Goal: Task Accomplishment & Management: Use online tool/utility

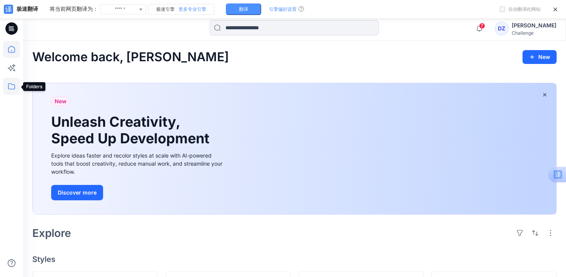
click at [12, 84] on icon at bounding box center [11, 86] width 7 height 6
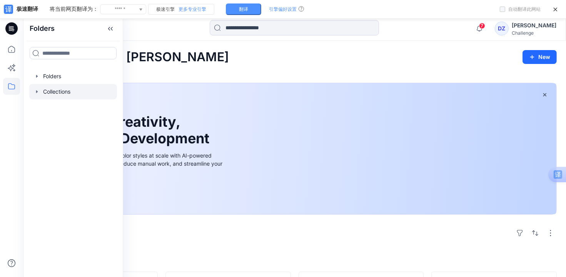
click at [54, 89] on div at bounding box center [73, 91] width 88 height 15
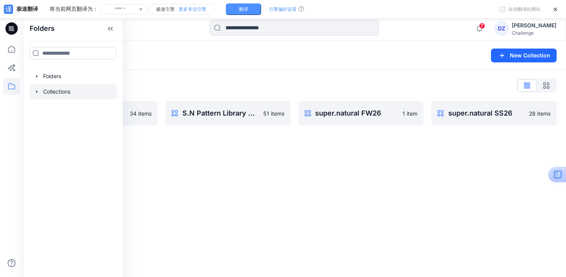
click at [195, 142] on div "Collections New Collection Collections List S.N Pattern Library Men 34 items S.…" at bounding box center [294, 167] width 543 height 252
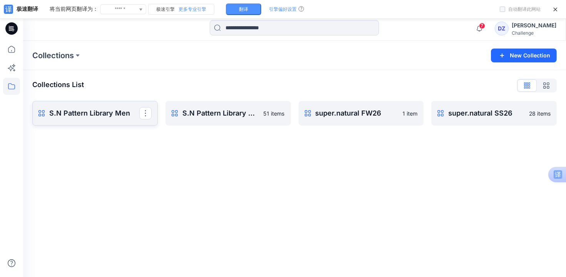
click at [112, 119] on link "S.N Pattern Library Men Rename Collection Clone Collection Present Collection D…" at bounding box center [94, 113] width 125 height 25
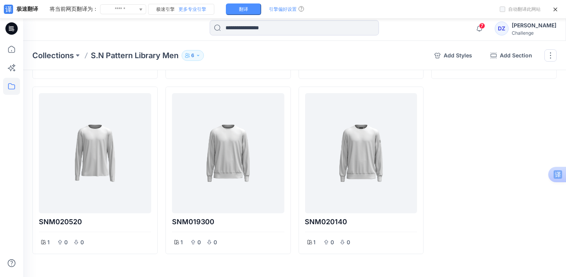
scroll to position [947, 0]
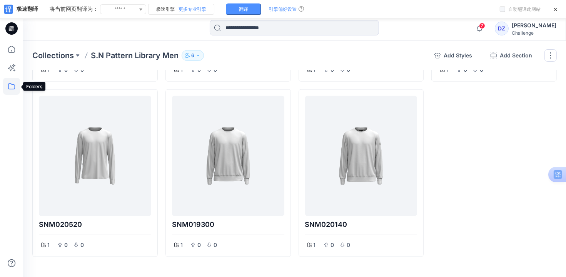
click at [11, 86] on icon at bounding box center [11, 86] width 17 height 17
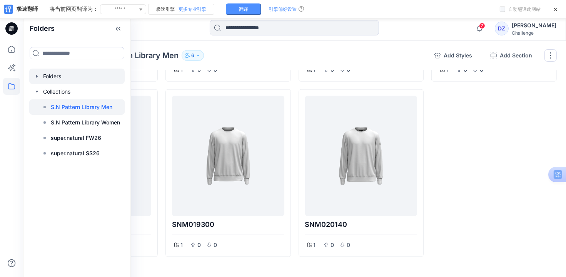
click at [59, 80] on div at bounding box center [76, 76] width 95 height 15
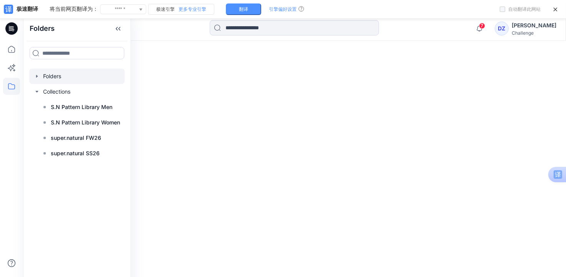
scroll to position [16, 0]
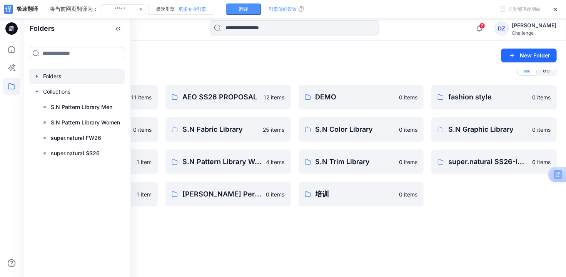
click at [280, 232] on div "Folders New Folder Folders List AEO Fabric Library 11 items PUMA 0 items S.N Pa…" at bounding box center [294, 151] width 543 height 252
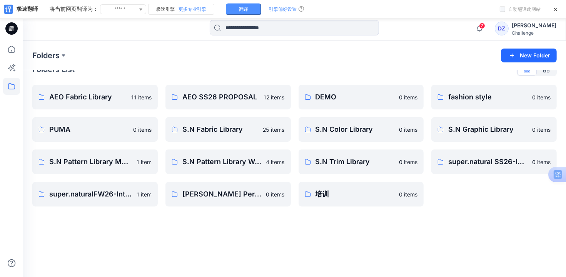
click at [408, 242] on div "Folders New Folder Folders List AEO Fabric Library 11 items PUMA 0 items S.N Pa…" at bounding box center [294, 151] width 543 height 252
click at [466, 162] on p "super.natural SS26-Internal" at bounding box center [493, 161] width 90 height 11
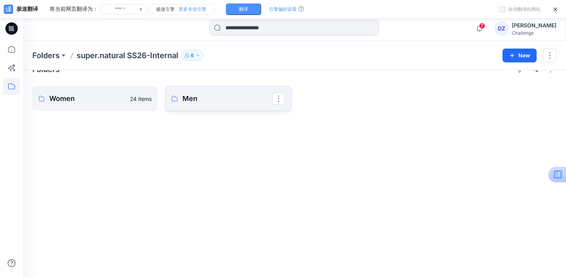
click at [188, 103] on p "Men" at bounding box center [227, 98] width 90 height 11
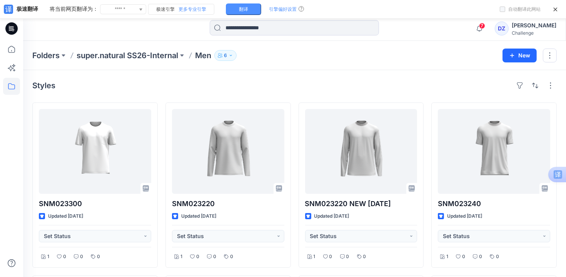
click at [112, 55] on p "super.natural SS26-Internal" at bounding box center [128, 55] width 102 height 11
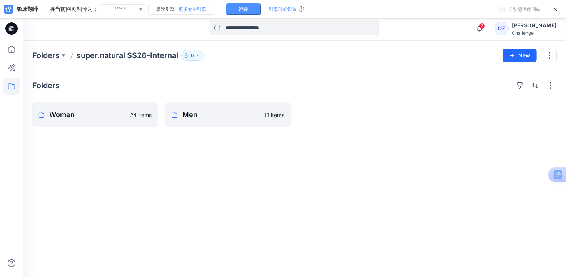
click at [43, 48] on div "Folders super.natural SS26-Internal 6 New" at bounding box center [294, 55] width 543 height 29
click at [42, 52] on p "Folders" at bounding box center [45, 55] width 27 height 11
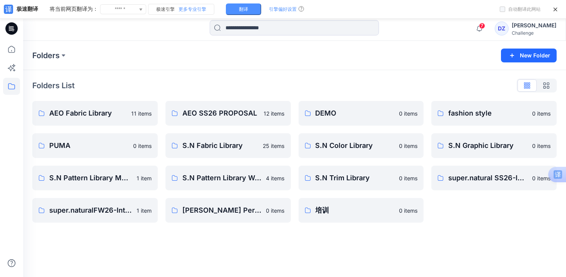
click at [377, 233] on div "Folders New Folder Folders List AEO Fabric Library 11 items PUMA 0 items S.N Pa…" at bounding box center [294, 167] width 543 height 252
click at [92, 206] on p "super.naturalFW26-Internal" at bounding box center [94, 210] width 90 height 11
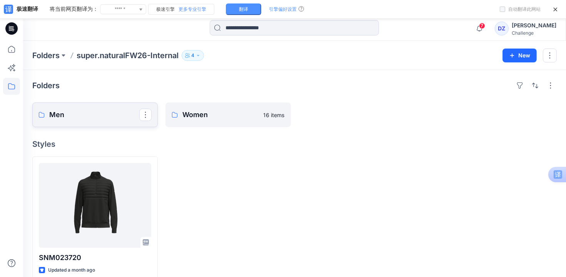
click at [107, 119] on p "Men" at bounding box center [94, 114] width 90 height 11
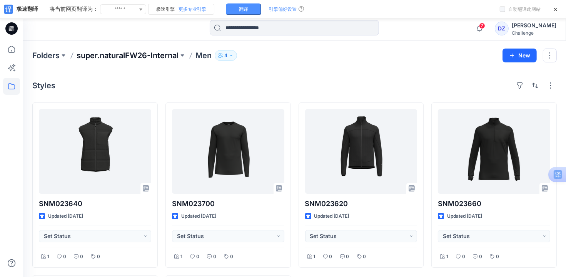
click at [175, 55] on p "super.naturalFW26-Internal" at bounding box center [128, 55] width 102 height 11
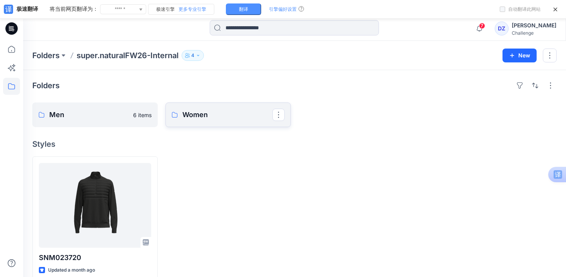
click at [212, 113] on p "Women" at bounding box center [227, 114] width 90 height 11
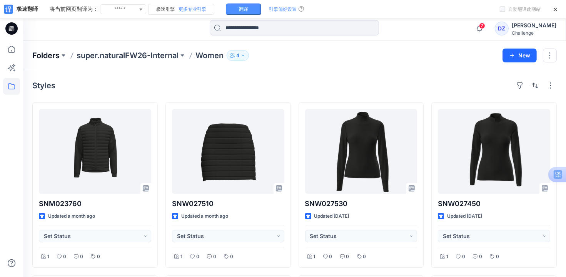
click at [58, 52] on p "Folders" at bounding box center [45, 55] width 27 height 11
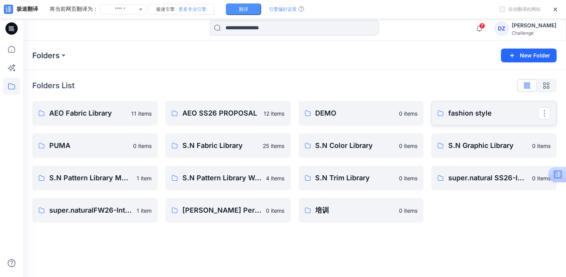
click at [451, 114] on p "fashion style" at bounding box center [493, 113] width 90 height 11
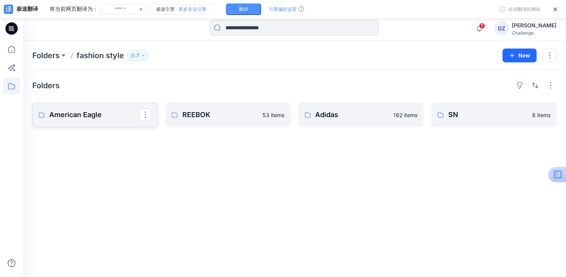
click at [70, 113] on p "American Eagle" at bounding box center [94, 114] width 90 height 11
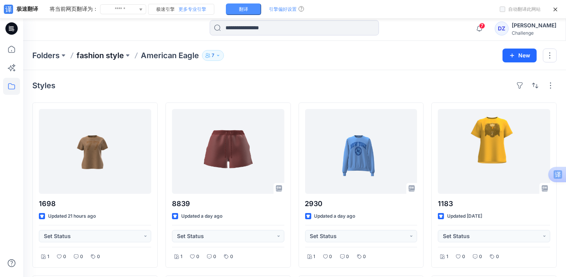
click at [95, 58] on p "fashion style" at bounding box center [100, 55] width 47 height 11
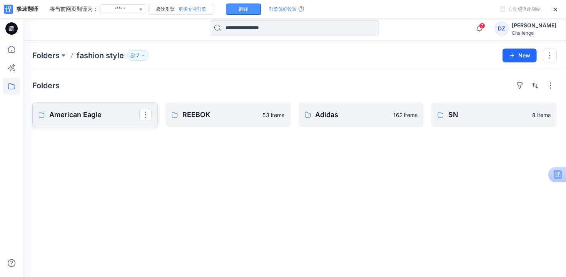
click at [102, 117] on p "American Eagle" at bounding box center [94, 114] width 90 height 11
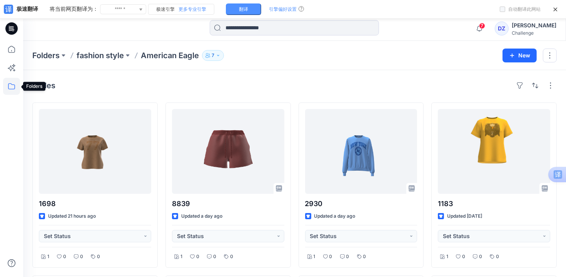
click at [12, 85] on icon at bounding box center [11, 86] width 17 height 17
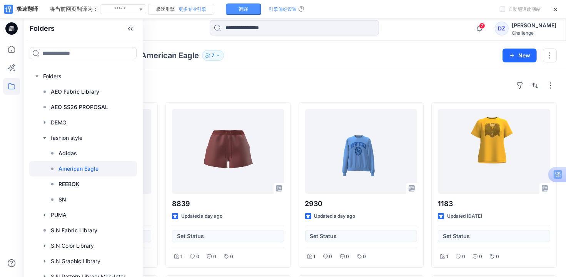
click at [12, 30] on icon at bounding box center [13, 30] width 3 height 0
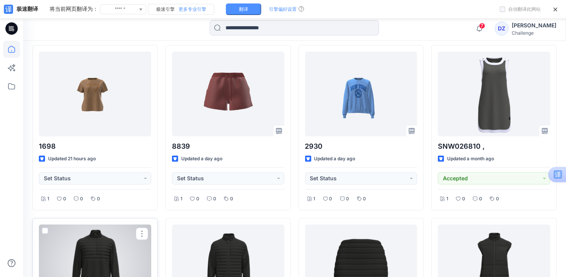
scroll to position [216, 0]
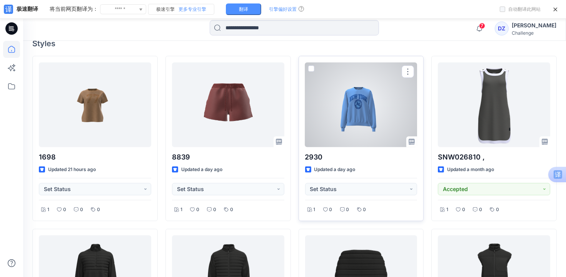
click at [359, 111] on div at bounding box center [361, 104] width 112 height 85
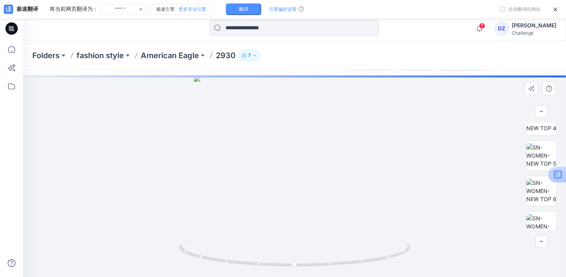
scroll to position [207, 0]
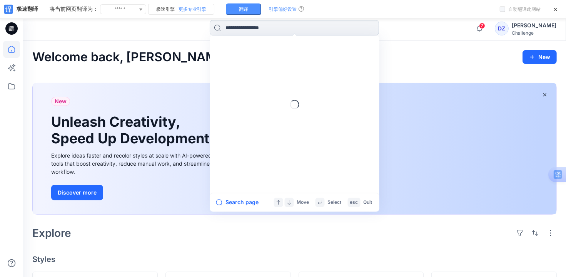
drag, startPoint x: 270, startPoint y: 28, endPoint x: 242, endPoint y: 28, distance: 28.5
click at [242, 28] on input at bounding box center [294, 27] width 169 height 15
drag, startPoint x: 245, startPoint y: 28, endPoint x: 266, endPoint y: 28, distance: 21.2
click at [266, 28] on input at bounding box center [294, 27] width 169 height 15
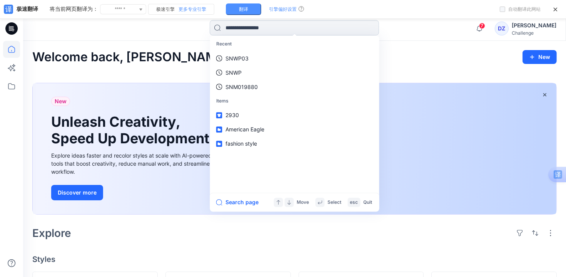
click at [268, 28] on input at bounding box center [294, 27] width 169 height 15
drag, startPoint x: 268, startPoint y: 28, endPoint x: 248, endPoint y: 26, distance: 19.8
click at [248, 26] on input at bounding box center [294, 27] width 169 height 15
drag, startPoint x: 293, startPoint y: 28, endPoint x: 273, endPoint y: 32, distance: 20.5
click at [293, 28] on input at bounding box center [294, 27] width 169 height 15
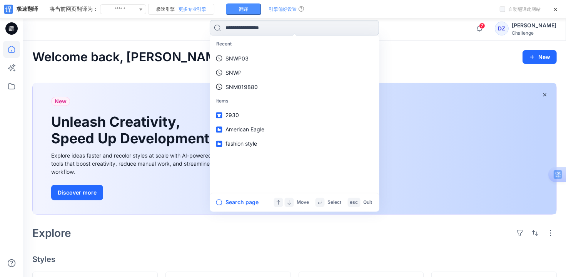
click at [245, 31] on input at bounding box center [294, 27] width 169 height 15
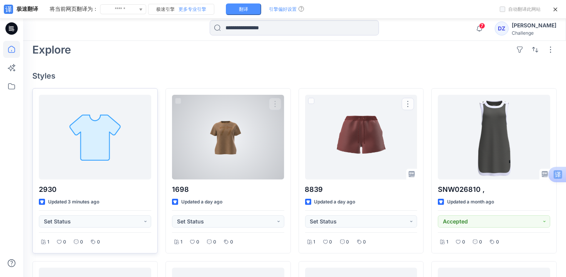
scroll to position [156, 0]
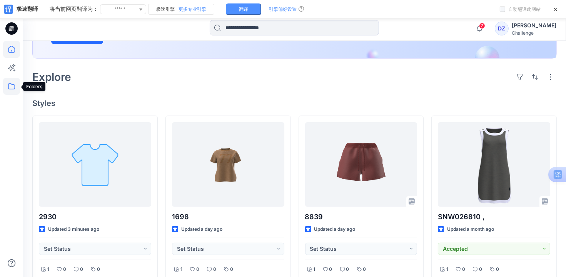
click at [9, 86] on icon at bounding box center [11, 86] width 17 height 17
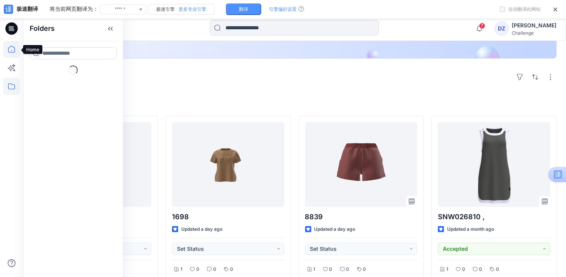
click at [12, 53] on icon at bounding box center [11, 49] width 17 height 17
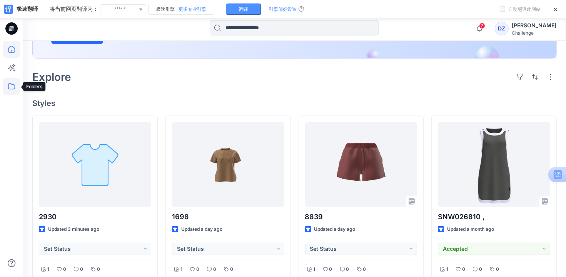
click at [11, 83] on icon at bounding box center [11, 86] width 17 height 17
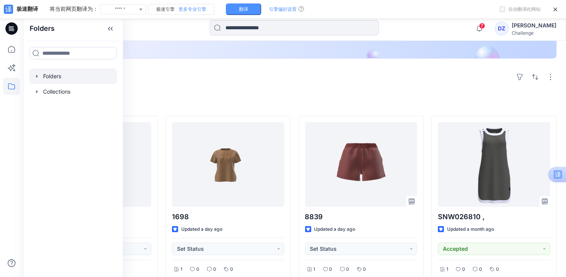
click at [43, 78] on div at bounding box center [73, 76] width 88 height 15
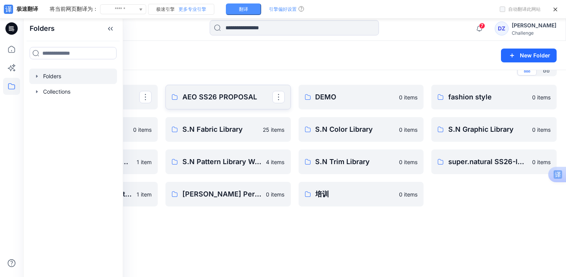
click at [221, 97] on p "AEO SS26 PROPOSAL" at bounding box center [227, 97] width 90 height 11
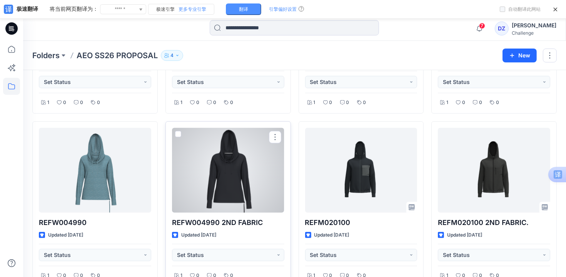
scroll to position [344, 0]
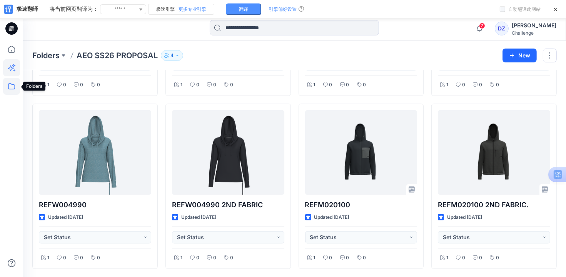
drag, startPoint x: 14, startPoint y: 87, endPoint x: 12, endPoint y: 64, distance: 23.6
click at [13, 87] on icon at bounding box center [11, 86] width 17 height 17
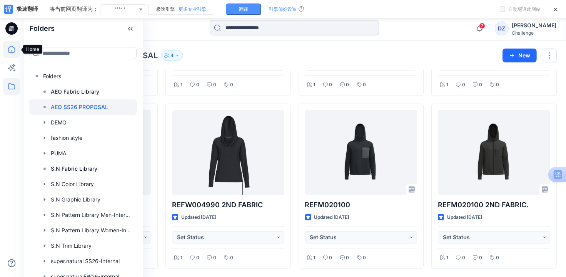
click at [12, 49] on icon at bounding box center [11, 49] width 17 height 17
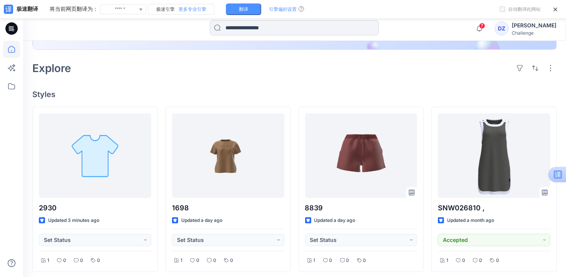
scroll to position [175, 0]
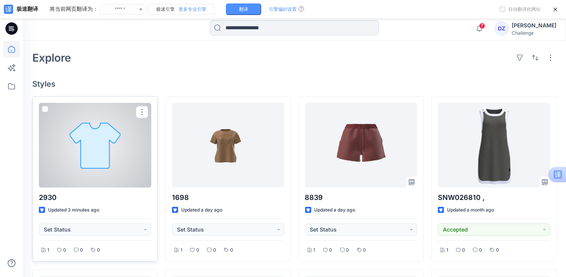
click at [105, 151] on div at bounding box center [95, 145] width 112 height 85
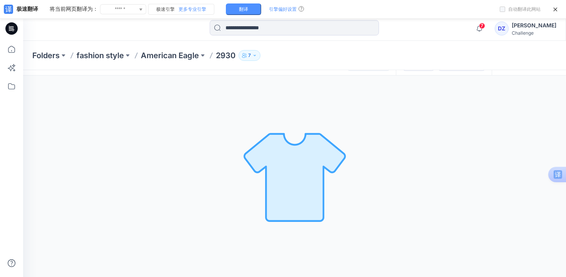
click at [221, 53] on p "2930" at bounding box center [226, 55] width 20 height 11
click at [183, 58] on p "American Eagle" at bounding box center [170, 55] width 58 height 11
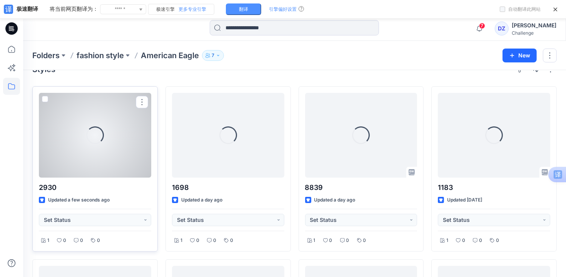
click at [125, 138] on div "Loading..." at bounding box center [95, 135] width 112 height 85
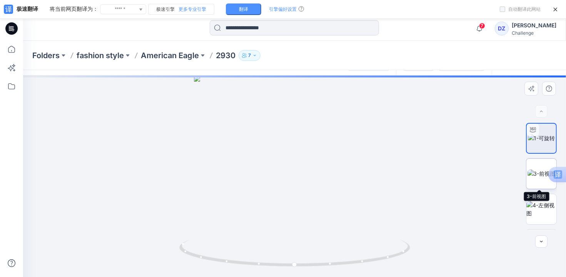
click at [542, 169] on img at bounding box center [542, 173] width 28 height 8
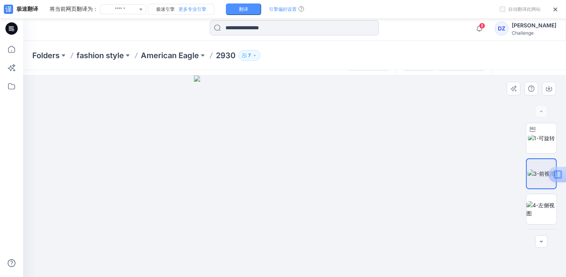
click at [323, 121] on img at bounding box center [294, 175] width 201 height 201
click at [117, 55] on p "fashion style" at bounding box center [100, 55] width 47 height 11
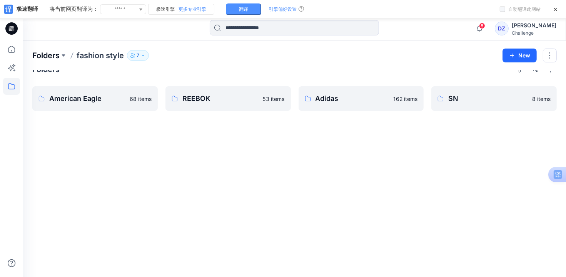
click at [53, 57] on p "Folders" at bounding box center [45, 55] width 27 height 11
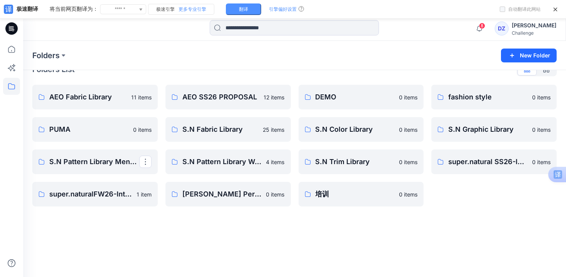
click at [322, 250] on div "Folders New Folder Folders List AEO Fabric Library 11 items PUMA 0 items S.N Pa…" at bounding box center [294, 151] width 543 height 252
click at [217, 162] on p "S.N Pattern Library Women-Internal" at bounding box center [227, 161] width 90 height 11
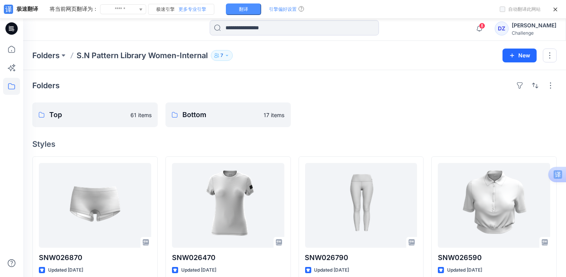
click at [9, 28] on icon at bounding box center [10, 28] width 2 height 0
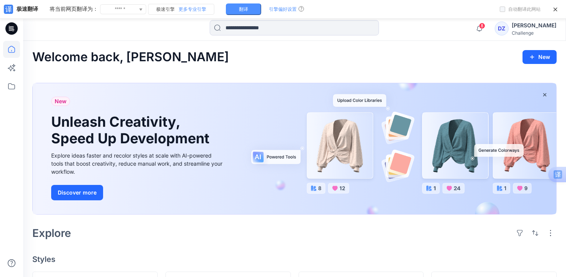
click at [13, 32] on icon at bounding box center [11, 28] width 12 height 12
click at [9, 28] on icon at bounding box center [10, 28] width 2 height 0
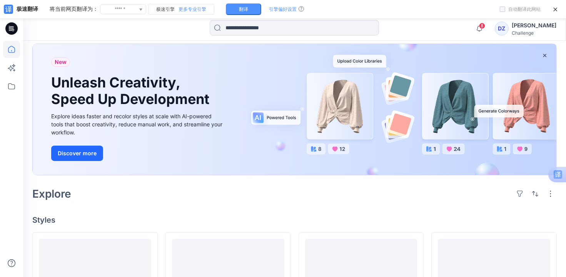
scroll to position [38, 0]
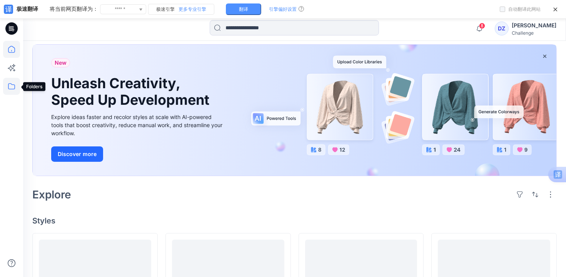
click at [7, 87] on icon at bounding box center [11, 86] width 17 height 17
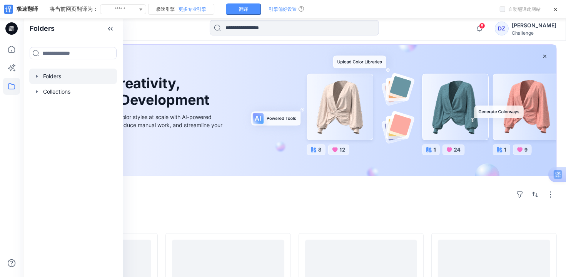
click at [60, 78] on div at bounding box center [73, 76] width 88 height 15
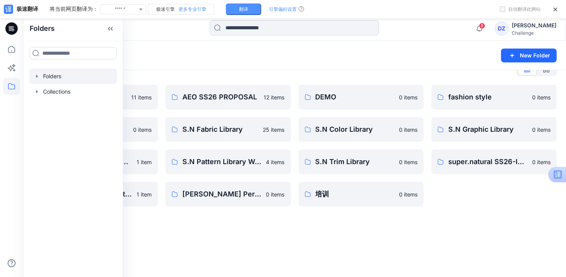
click at [280, 262] on div "Folders New Folder Folders List AEO Fabric Library 11 items PUMA 0 items S.N Pa…" at bounding box center [294, 151] width 543 height 252
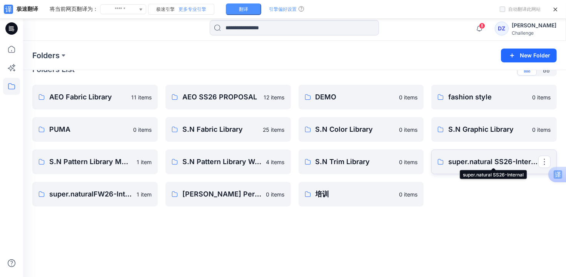
click at [481, 157] on p "super.natural SS26-Internal" at bounding box center [493, 161] width 90 height 11
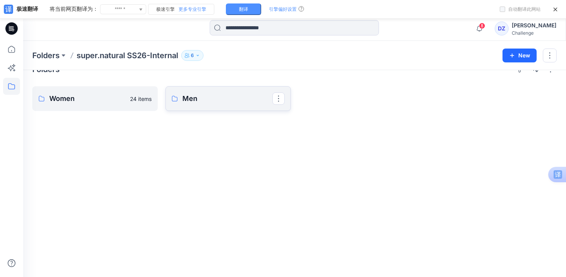
click at [219, 99] on p "Men" at bounding box center [227, 98] width 90 height 11
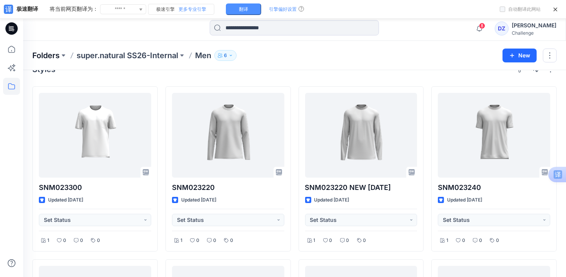
click at [39, 57] on p "Folders" at bounding box center [45, 55] width 27 height 11
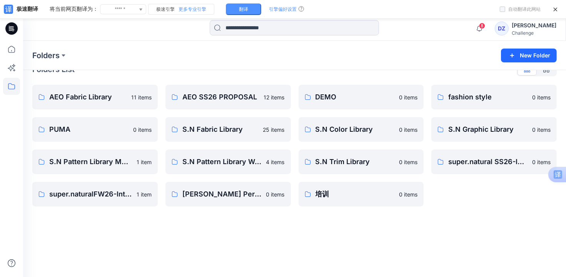
click at [264, 254] on div "Folders New Folder Folders List AEO Fabric Library 11 items PUMA 0 items S.N Pa…" at bounding box center [294, 151] width 543 height 252
click at [213, 162] on p "S.N Pattern Library Women-Internal" at bounding box center [227, 161] width 90 height 11
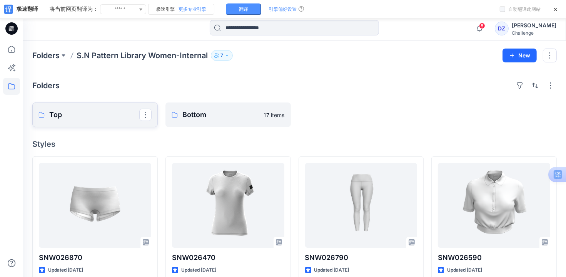
click at [94, 110] on p "Top" at bounding box center [94, 114] width 90 height 11
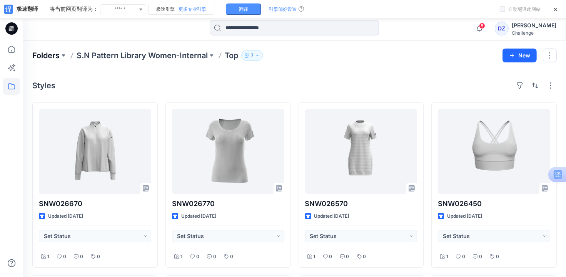
click at [46, 54] on p "Folders" at bounding box center [45, 55] width 27 height 11
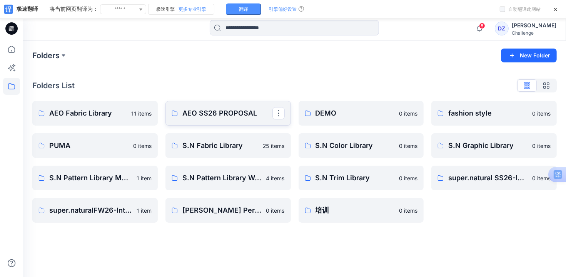
click at [231, 109] on p "AEO SS26 PROPOSAL" at bounding box center [227, 113] width 90 height 11
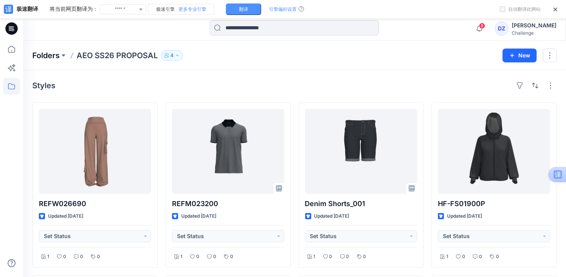
click at [46, 56] on p "Folders" at bounding box center [45, 55] width 27 height 11
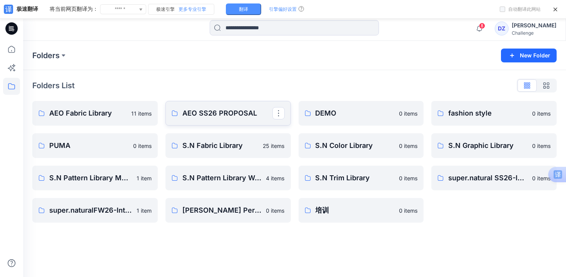
click at [204, 111] on p "AEO SS26 PROPOSAL" at bounding box center [227, 113] width 90 height 11
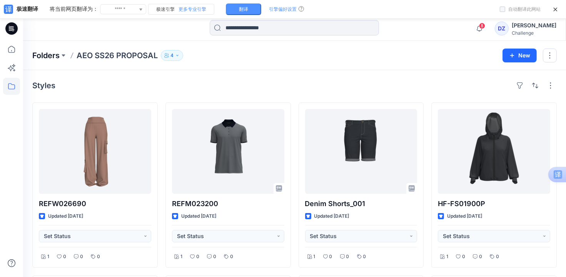
click at [51, 55] on p "Folders" at bounding box center [45, 55] width 27 height 11
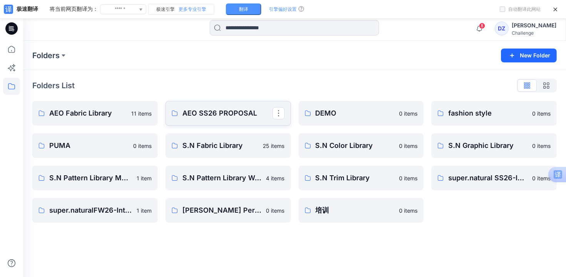
click at [199, 110] on p "AEO SS26 PROPOSAL" at bounding box center [227, 113] width 90 height 11
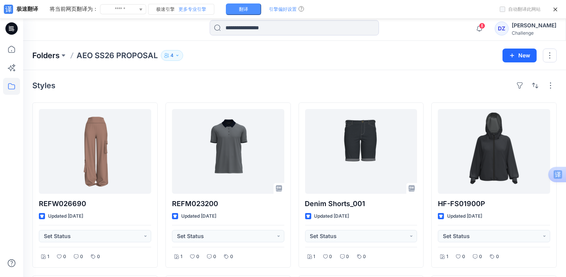
click at [44, 59] on p "Folders" at bounding box center [45, 55] width 27 height 11
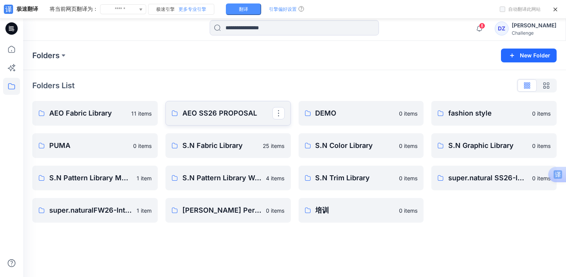
click at [200, 113] on p "AEO SS26 PROPOSAL" at bounding box center [227, 113] width 90 height 11
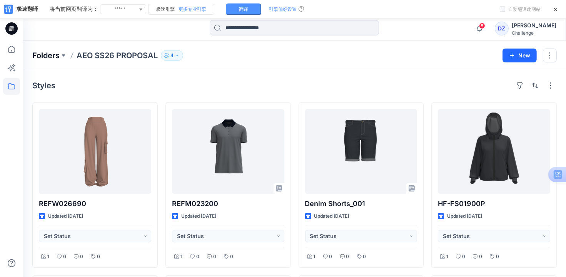
click at [45, 55] on p "Folders" at bounding box center [45, 55] width 27 height 11
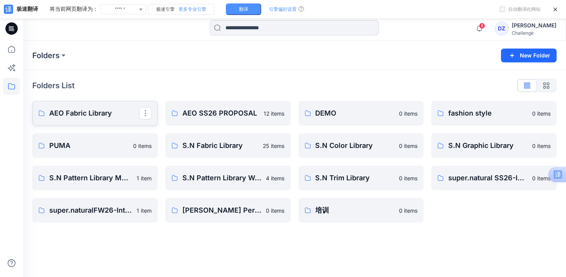
click at [68, 114] on p "AEO Fabric Library" at bounding box center [94, 113] width 90 height 11
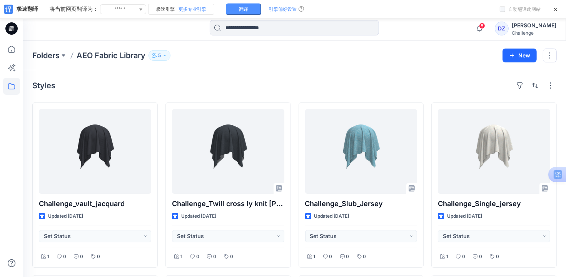
click at [121, 59] on p "AEO Fabric Library" at bounding box center [111, 55] width 69 height 11
click at [50, 57] on p "Folders" at bounding box center [45, 55] width 27 height 11
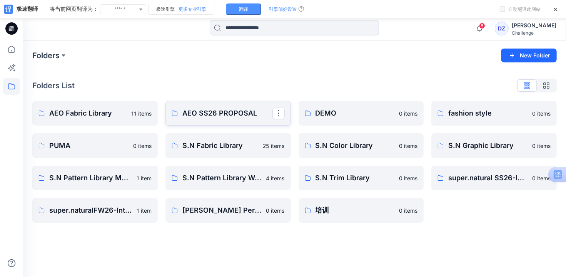
click at [204, 112] on p "AEO SS26 PROPOSAL" at bounding box center [227, 113] width 90 height 11
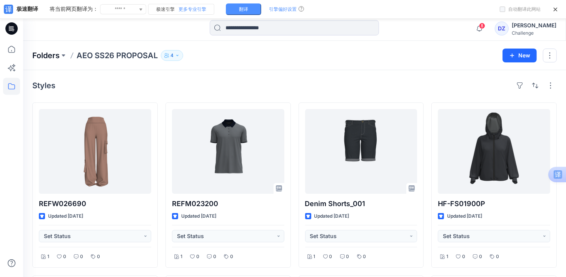
click at [48, 51] on p "Folders" at bounding box center [45, 55] width 27 height 11
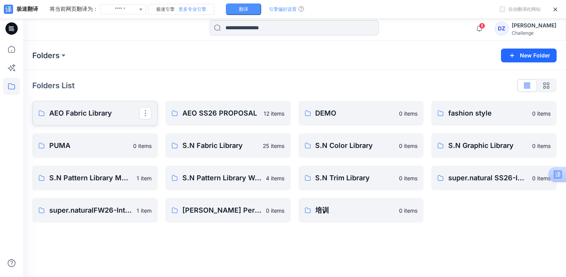
click at [96, 115] on p "AEO Fabric Library" at bounding box center [94, 113] width 90 height 11
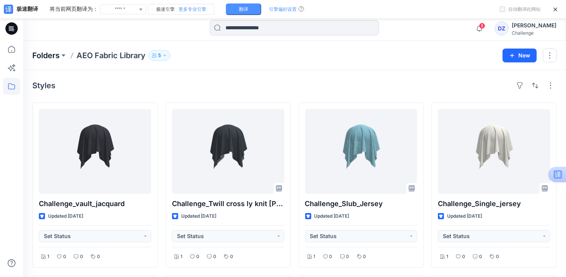
click at [51, 54] on p "Folders" at bounding box center [45, 55] width 27 height 11
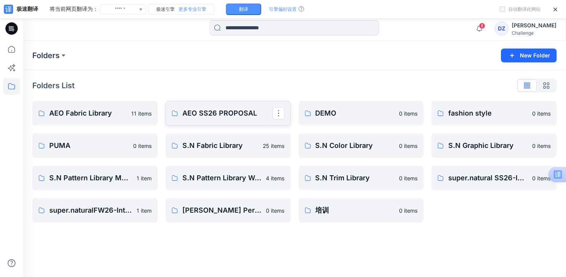
click at [224, 109] on p "AEO SS26 PROPOSAL" at bounding box center [227, 113] width 90 height 11
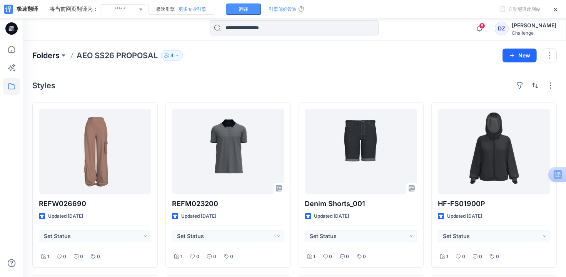
click at [50, 55] on p "Folders" at bounding box center [45, 55] width 27 height 11
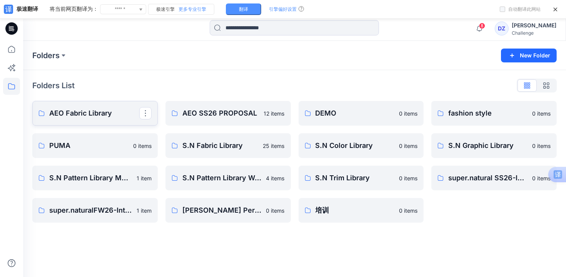
click at [91, 114] on p "AEO Fabric Library" at bounding box center [94, 113] width 90 height 11
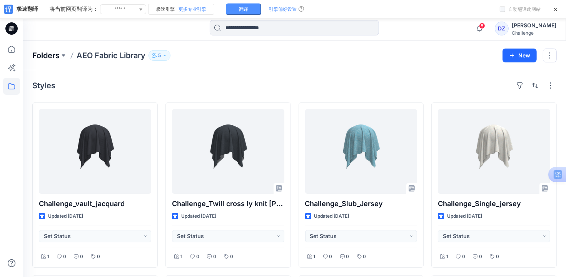
click at [42, 52] on p "Folders" at bounding box center [45, 55] width 27 height 11
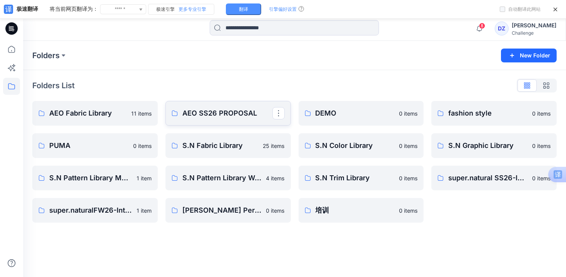
click at [247, 113] on p "AEO SS26 PROPOSAL" at bounding box center [227, 113] width 90 height 11
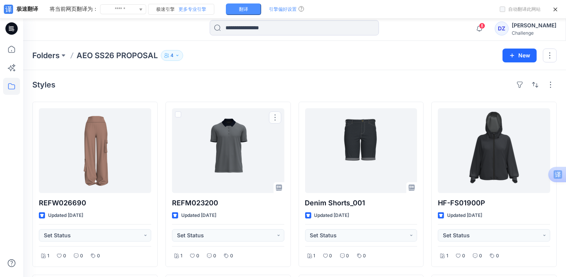
scroll to position [0, 0]
click at [57, 55] on p "Folders" at bounding box center [45, 55] width 27 height 11
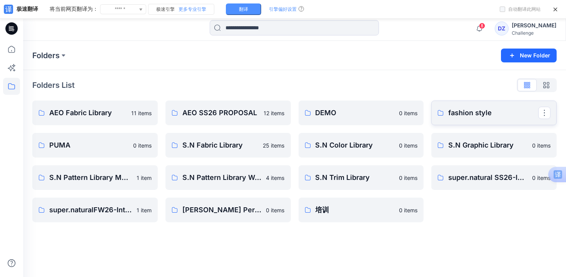
click at [478, 112] on p "fashion style" at bounding box center [493, 112] width 90 height 11
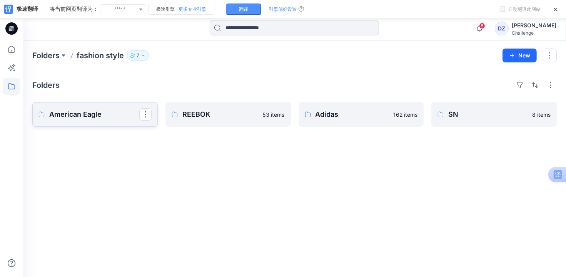
click at [100, 119] on p "American Eagle" at bounding box center [94, 114] width 90 height 11
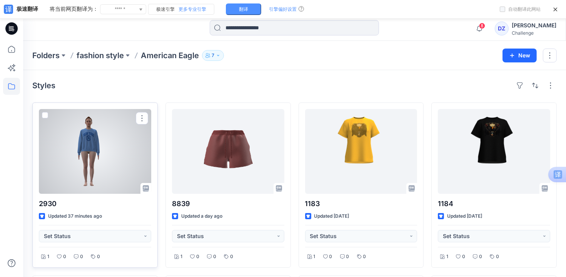
click at [87, 147] on div at bounding box center [95, 151] width 112 height 85
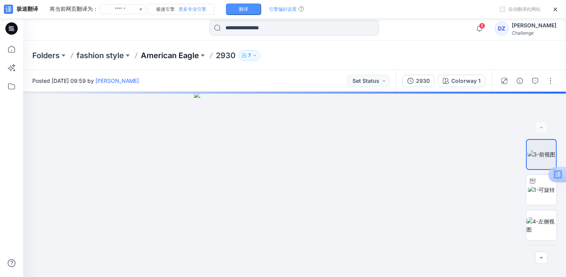
click at [151, 53] on p "American Eagle" at bounding box center [170, 55] width 58 height 11
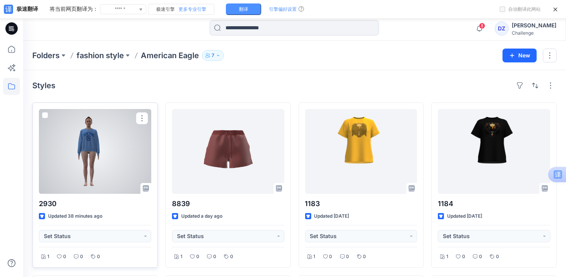
click at [83, 137] on div at bounding box center [95, 151] width 112 height 85
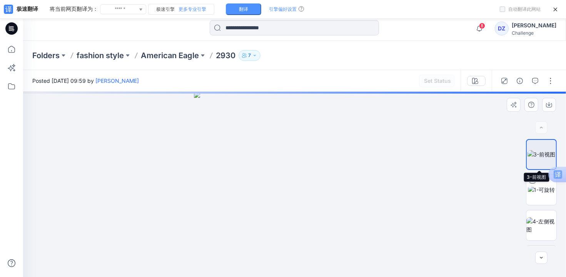
click at [550, 154] on img at bounding box center [542, 154] width 28 height 8
click at [45, 53] on p "Folders" at bounding box center [45, 55] width 27 height 11
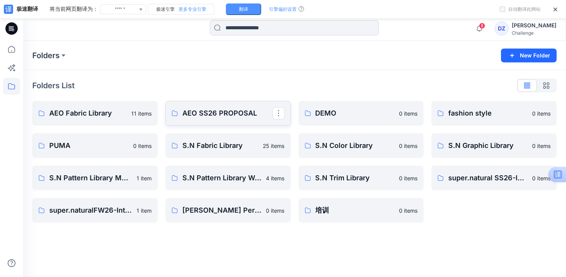
click at [218, 109] on p "AEO SS26 PROPOSAL" at bounding box center [227, 113] width 90 height 11
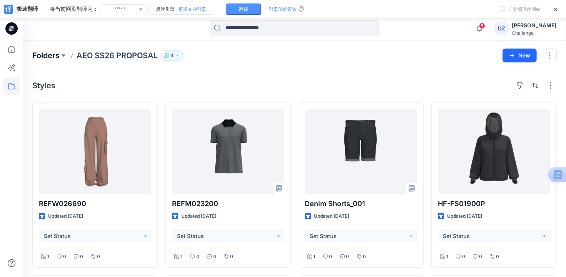
click at [45, 57] on p "Folders" at bounding box center [45, 55] width 27 height 11
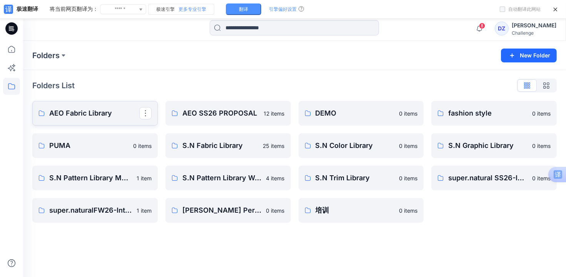
click at [89, 117] on p "AEO Fabric Library" at bounding box center [94, 113] width 90 height 11
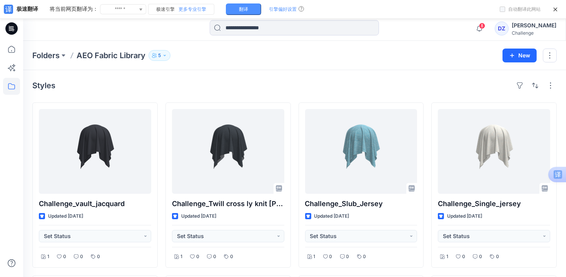
click at [116, 55] on p "AEO Fabric Library" at bounding box center [111, 55] width 69 height 11
click at [103, 57] on p "AEO Fabric Library" at bounding box center [111, 55] width 69 height 11
click at [105, 52] on p "AEO Fabric Library" at bounding box center [111, 55] width 69 height 11
click at [39, 55] on p "Folders" at bounding box center [45, 55] width 27 height 11
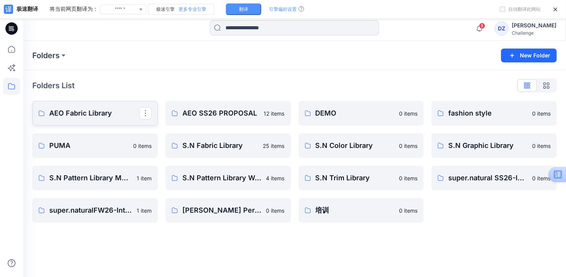
click at [102, 114] on p "AEO Fabric Library" at bounding box center [94, 113] width 90 height 11
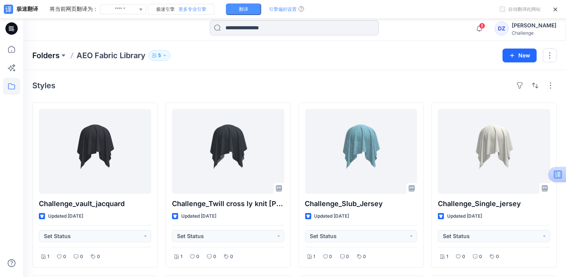
click at [47, 55] on p "Folders" at bounding box center [45, 55] width 27 height 11
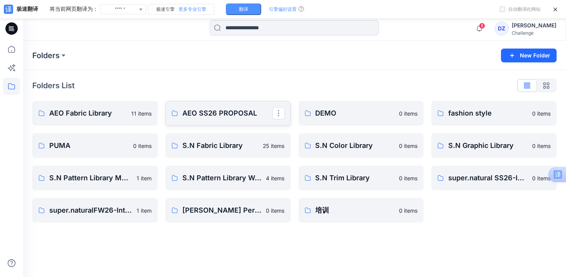
click at [195, 111] on p "AEO SS26 PROPOSAL" at bounding box center [227, 113] width 90 height 11
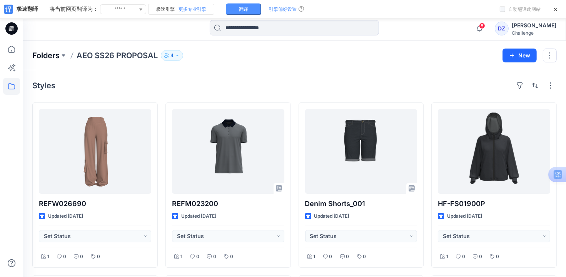
click at [38, 52] on p "Folders" at bounding box center [45, 55] width 27 height 11
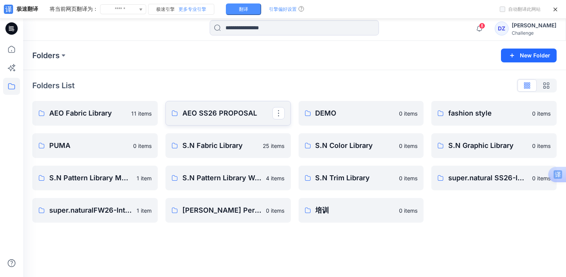
click at [224, 115] on p "AEO SS26 PROPOSAL" at bounding box center [227, 113] width 90 height 11
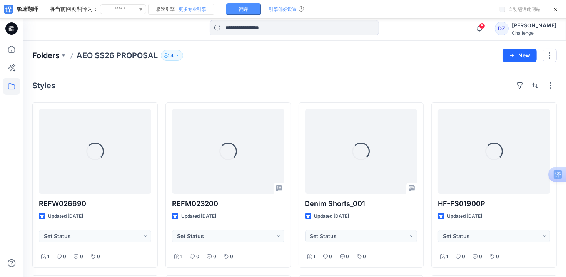
click at [55, 55] on p "Folders" at bounding box center [45, 55] width 27 height 11
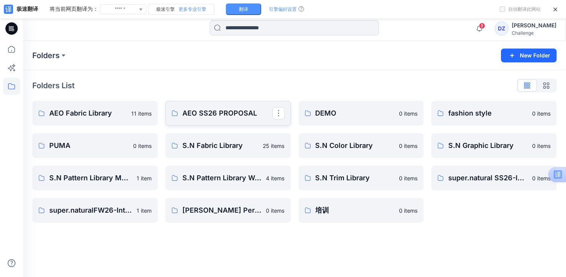
click at [216, 114] on p "AEO SS26 PROPOSAL" at bounding box center [227, 113] width 90 height 11
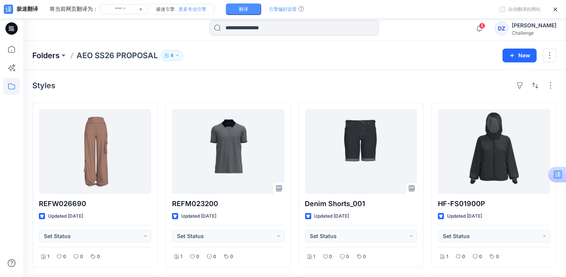
click at [53, 56] on p "Folders" at bounding box center [45, 55] width 27 height 11
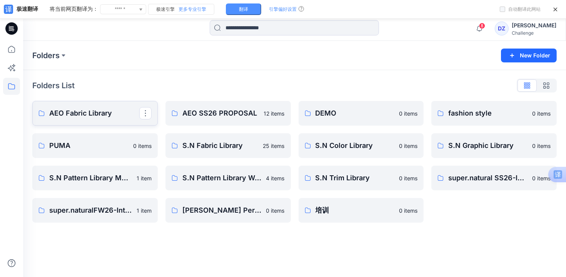
click at [107, 113] on p "AEO Fabric Library" at bounding box center [94, 113] width 90 height 11
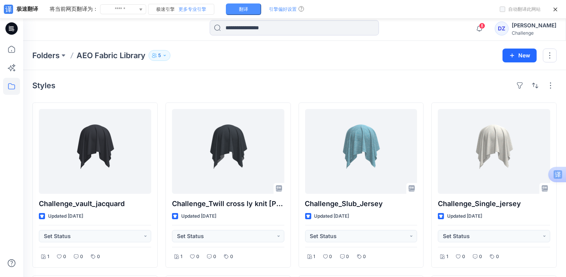
click at [119, 59] on p "AEO Fabric Library" at bounding box center [111, 55] width 69 height 11
click at [122, 54] on p "AEO Fabric Library" at bounding box center [111, 55] width 69 height 11
click at [57, 55] on p "Folders" at bounding box center [45, 55] width 27 height 11
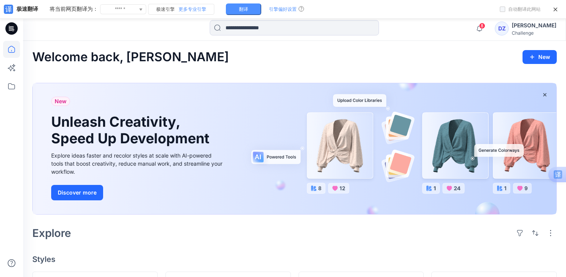
scroll to position [192, 0]
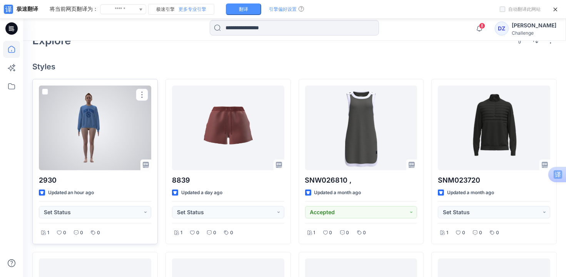
click at [111, 129] on div at bounding box center [95, 127] width 112 height 85
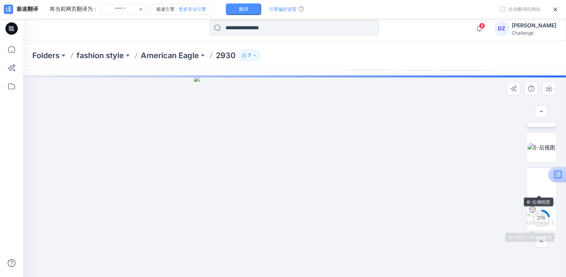
scroll to position [100, 0]
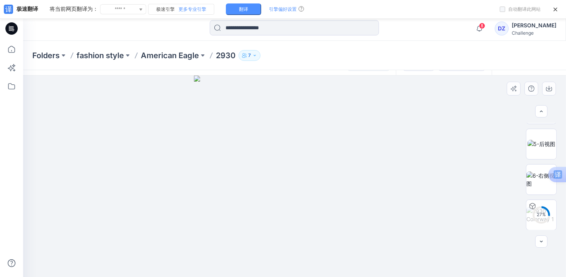
drag, startPoint x: 329, startPoint y: 152, endPoint x: 327, endPoint y: 165, distance: 12.8
click at [327, 165] on img at bounding box center [294, 175] width 201 height 201
click at [420, 142] on div at bounding box center [294, 175] width 543 height 201
click at [535, 154] on img at bounding box center [541, 150] width 27 height 8
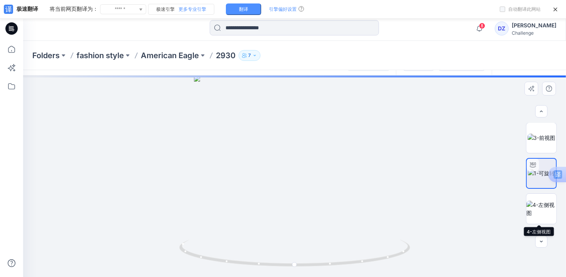
scroll to position [0, 0]
click at [539, 140] on img at bounding box center [542, 138] width 28 height 8
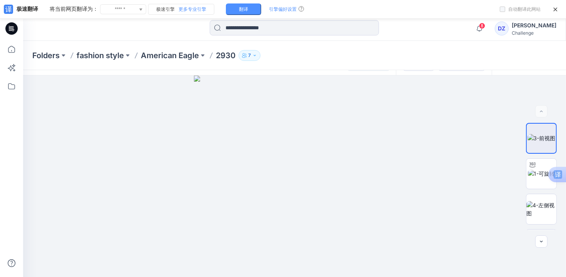
click at [252, 55] on button "7" at bounding box center [250, 55] width 22 height 11
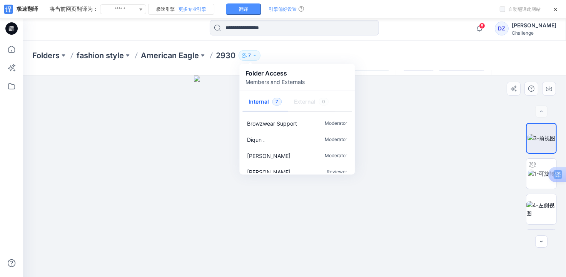
click at [190, 91] on div at bounding box center [294, 175] width 543 height 201
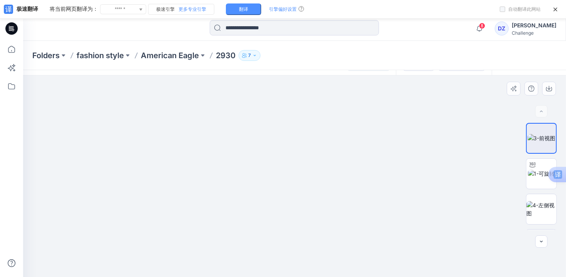
drag, startPoint x: 438, startPoint y: 109, endPoint x: 439, endPoint y: 118, distance: 9.3
click at [439, 118] on img at bounding box center [294, 157] width 294 height 239
click at [470, 94] on div at bounding box center [294, 175] width 543 height 201
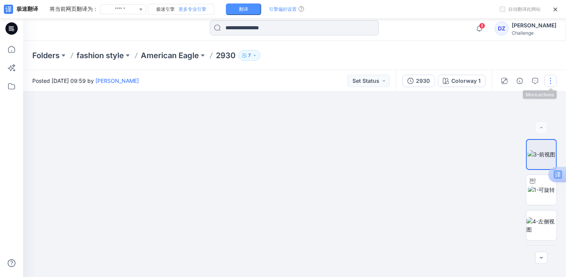
click at [548, 79] on button "button" at bounding box center [551, 81] width 12 height 12
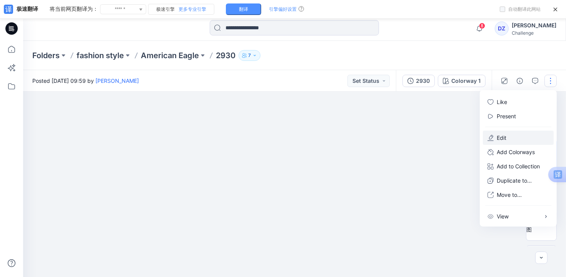
click at [496, 138] on button "Edit" at bounding box center [518, 137] width 71 height 14
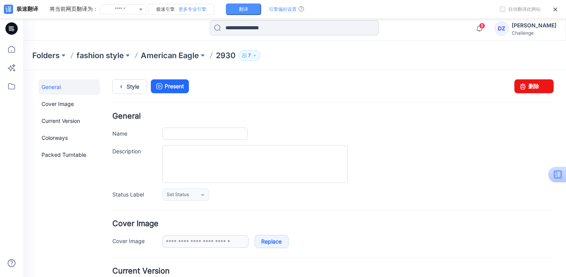
type input "****"
type input "**********"
type input "*****"
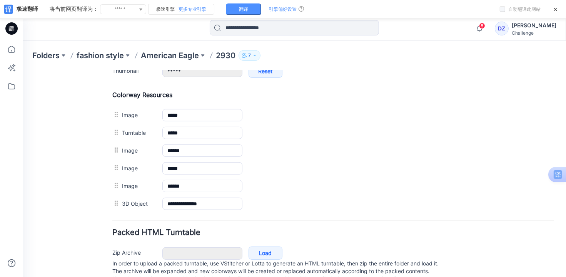
scroll to position [356, 0]
click at [90, 126] on div "General Cover Image Current Version Colorways Packed Turntable" at bounding box center [69, 10] width 62 height 565
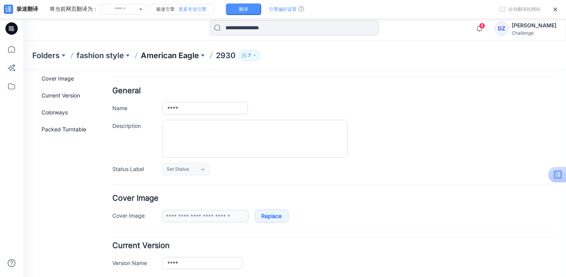
scroll to position [25, 0]
click at [178, 57] on p "American Eagle" at bounding box center [170, 55] width 58 height 11
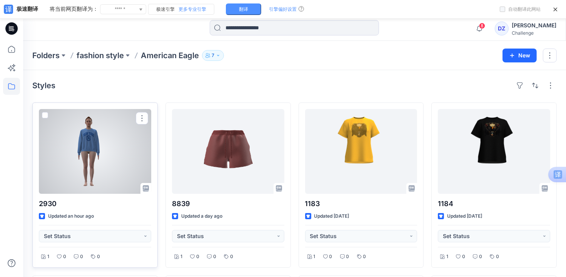
click at [80, 144] on div at bounding box center [95, 151] width 112 height 85
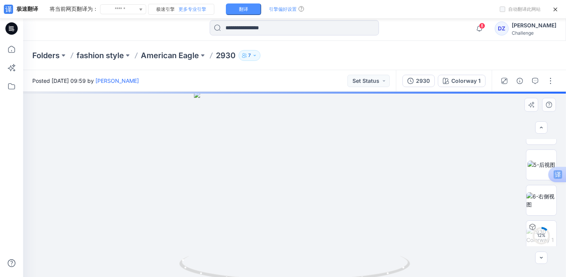
scroll to position [100, 0]
